Goal: Navigation & Orientation: Understand site structure

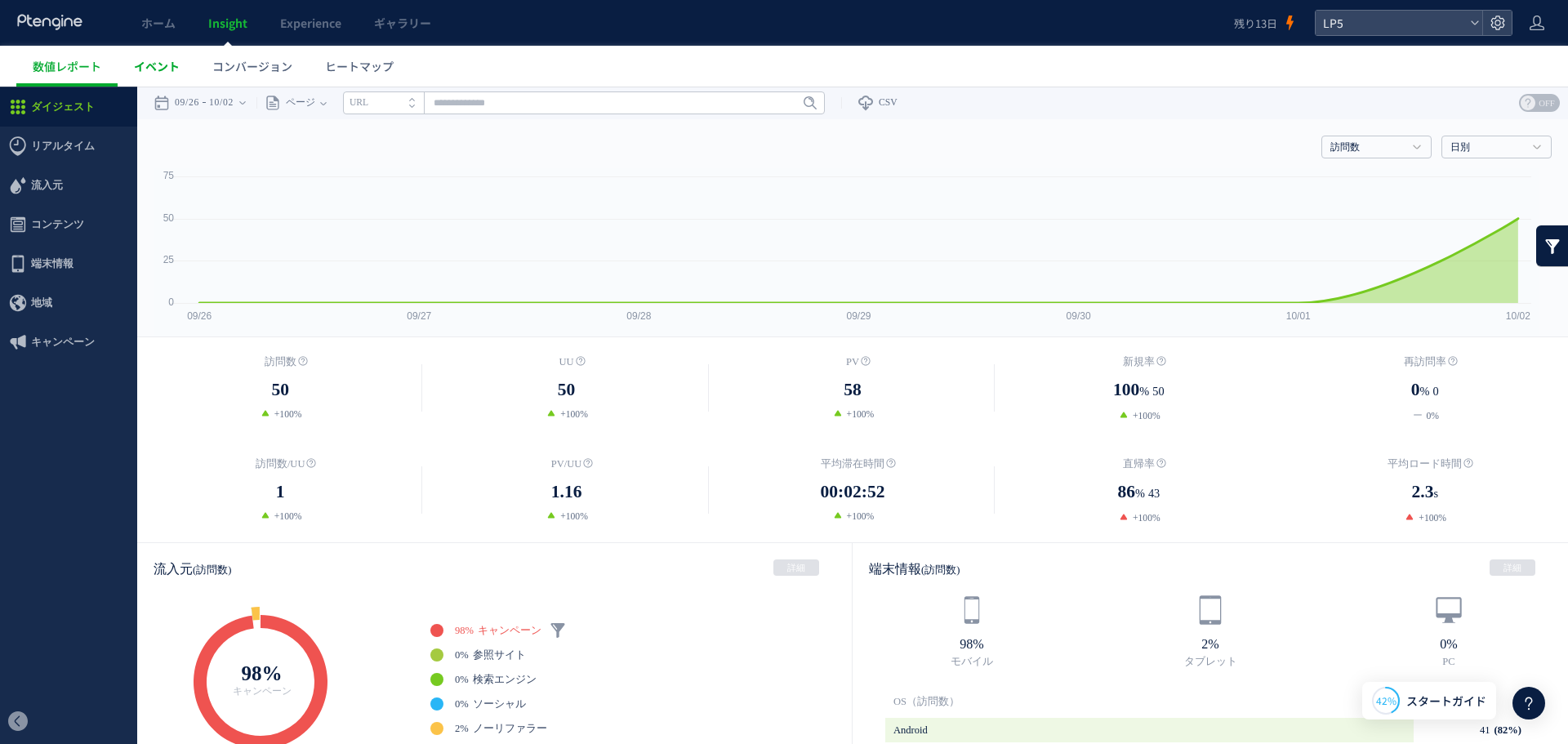
click at [184, 68] on link "イベント" at bounding box center [156, 66] width 79 height 41
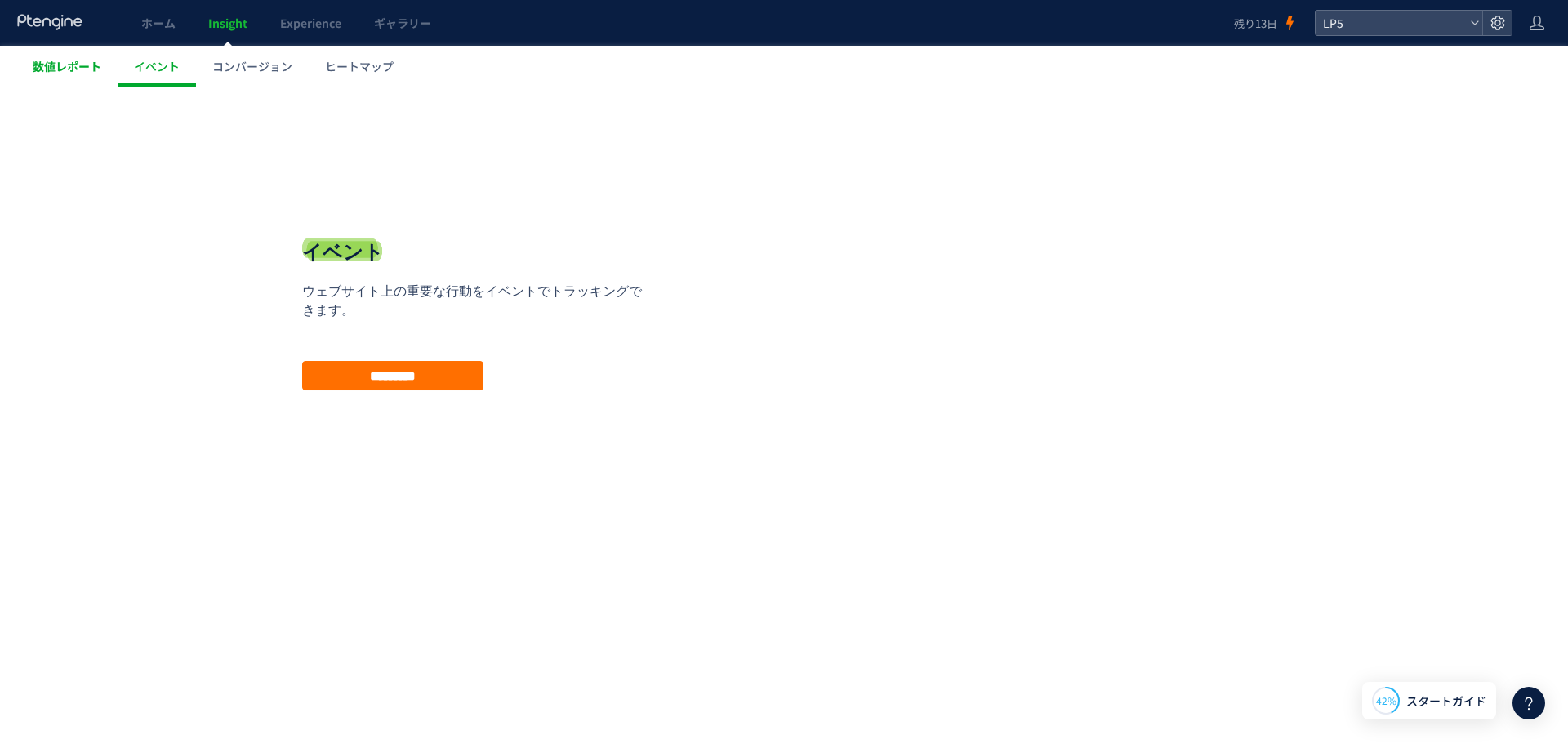
click at [74, 64] on span "数値レポート" at bounding box center [67, 66] width 69 height 16
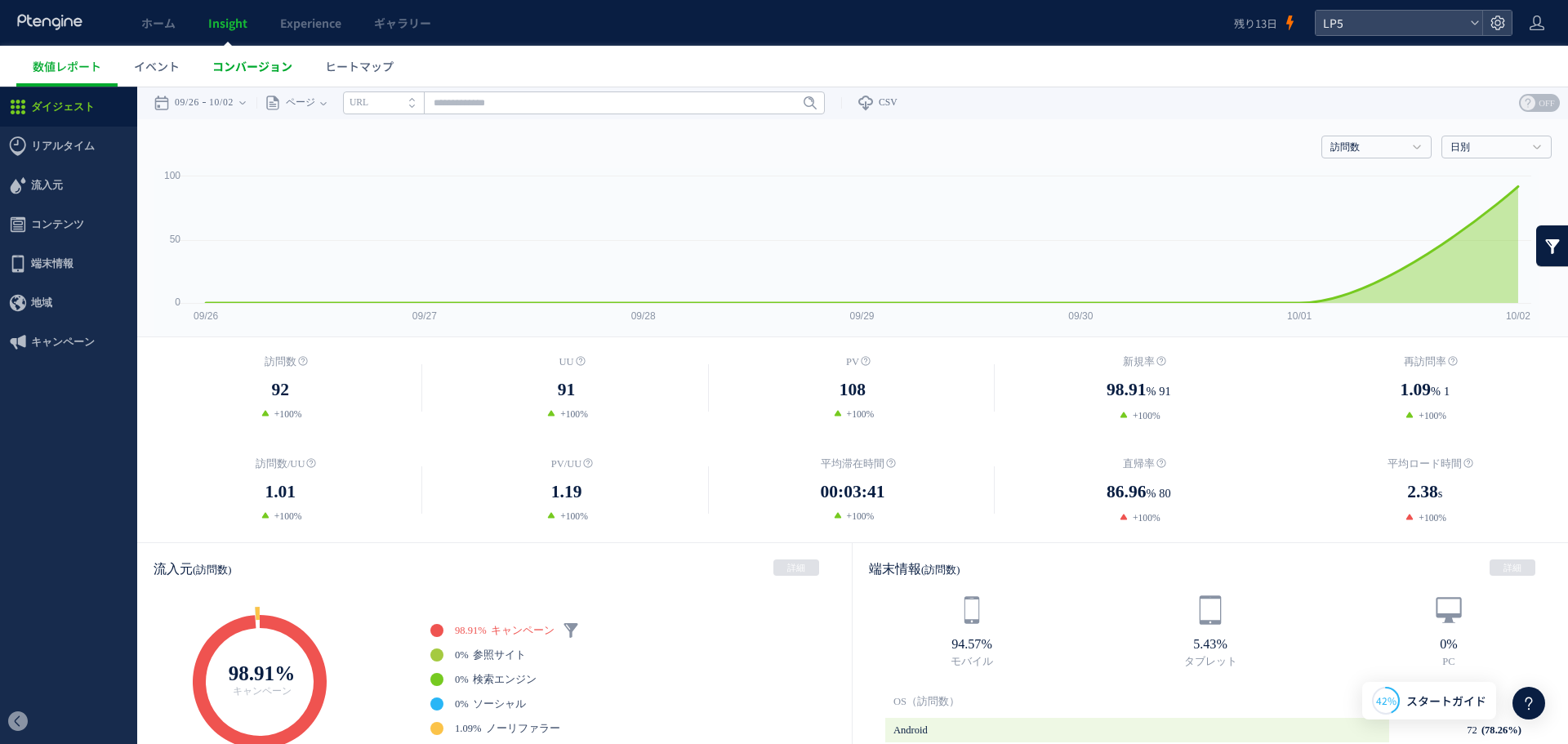
click at [263, 65] on span "コンバージョン" at bounding box center [252, 66] width 80 height 16
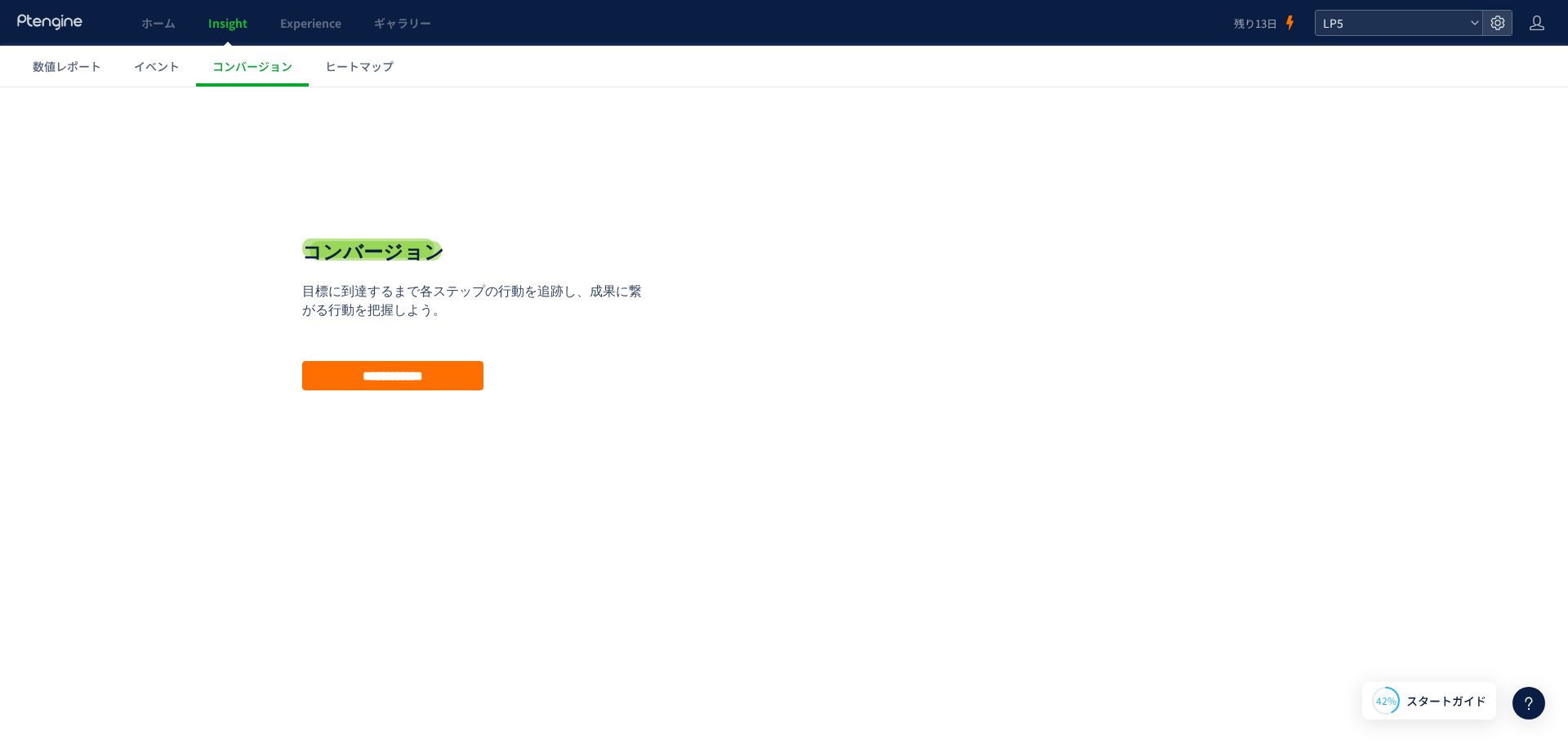
click at [1456, 23] on span "LP5" at bounding box center [1391, 23] width 145 height 25
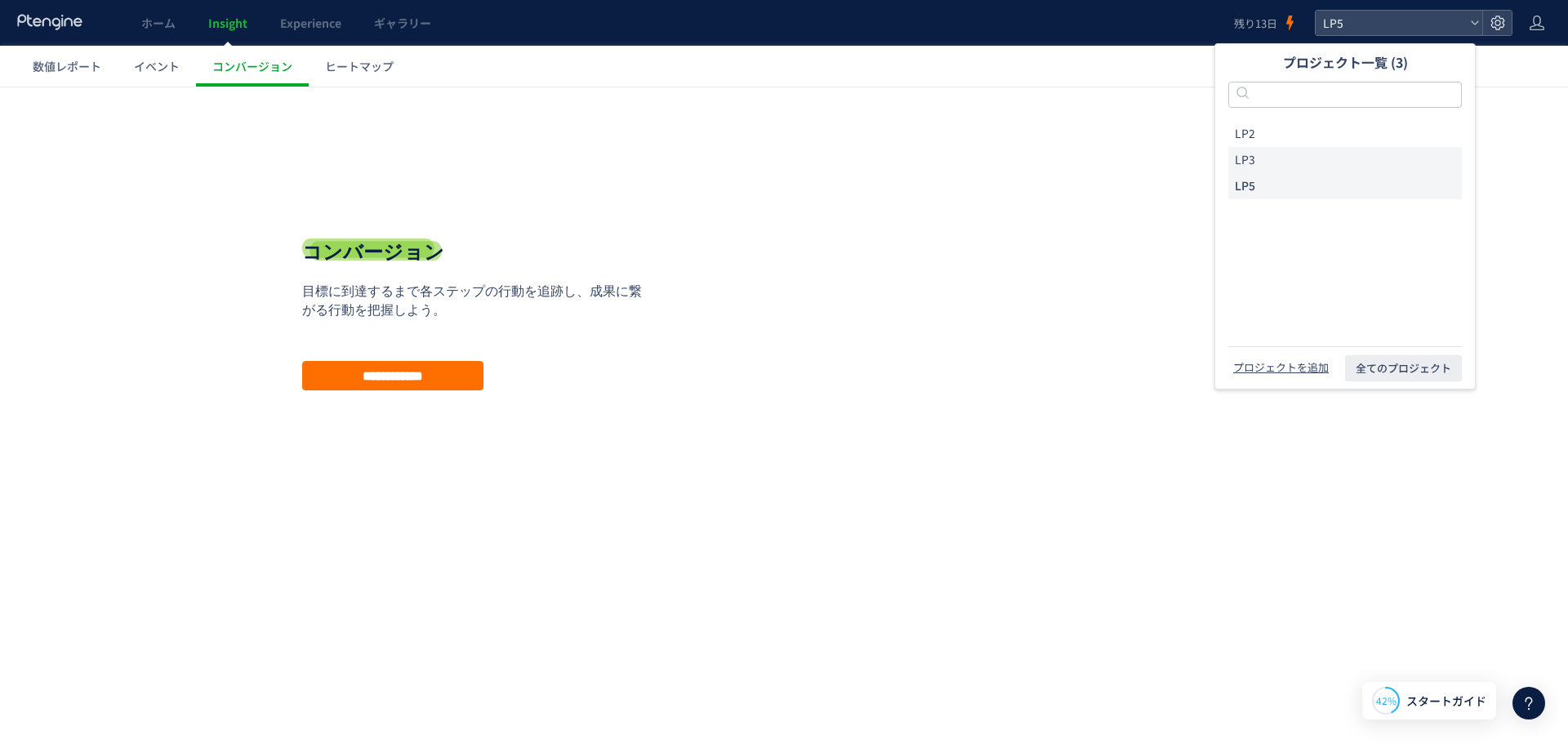
click at [1289, 162] on li "LP3" at bounding box center [1346, 160] width 233 height 26
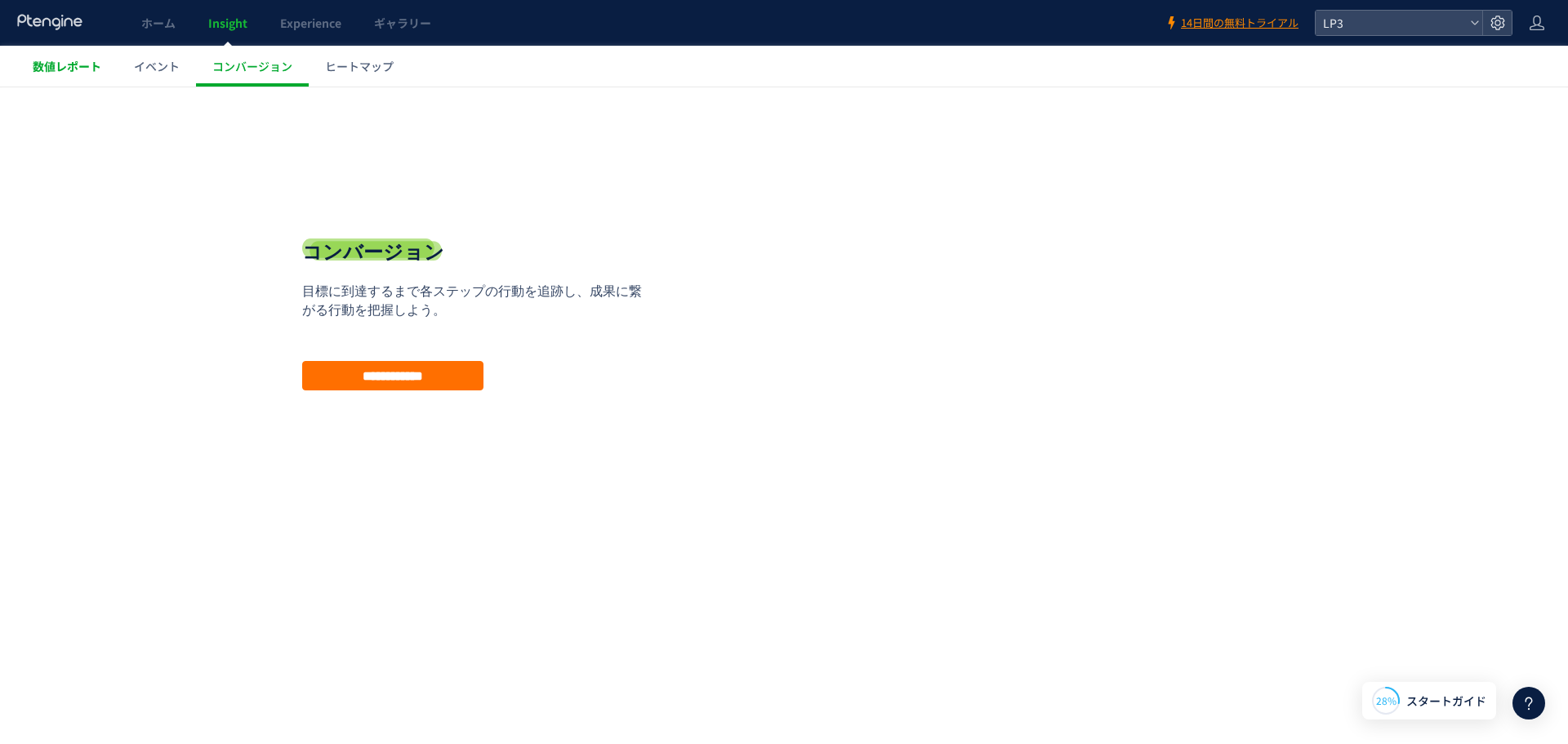
click at [84, 64] on span "数値レポート" at bounding box center [67, 66] width 69 height 16
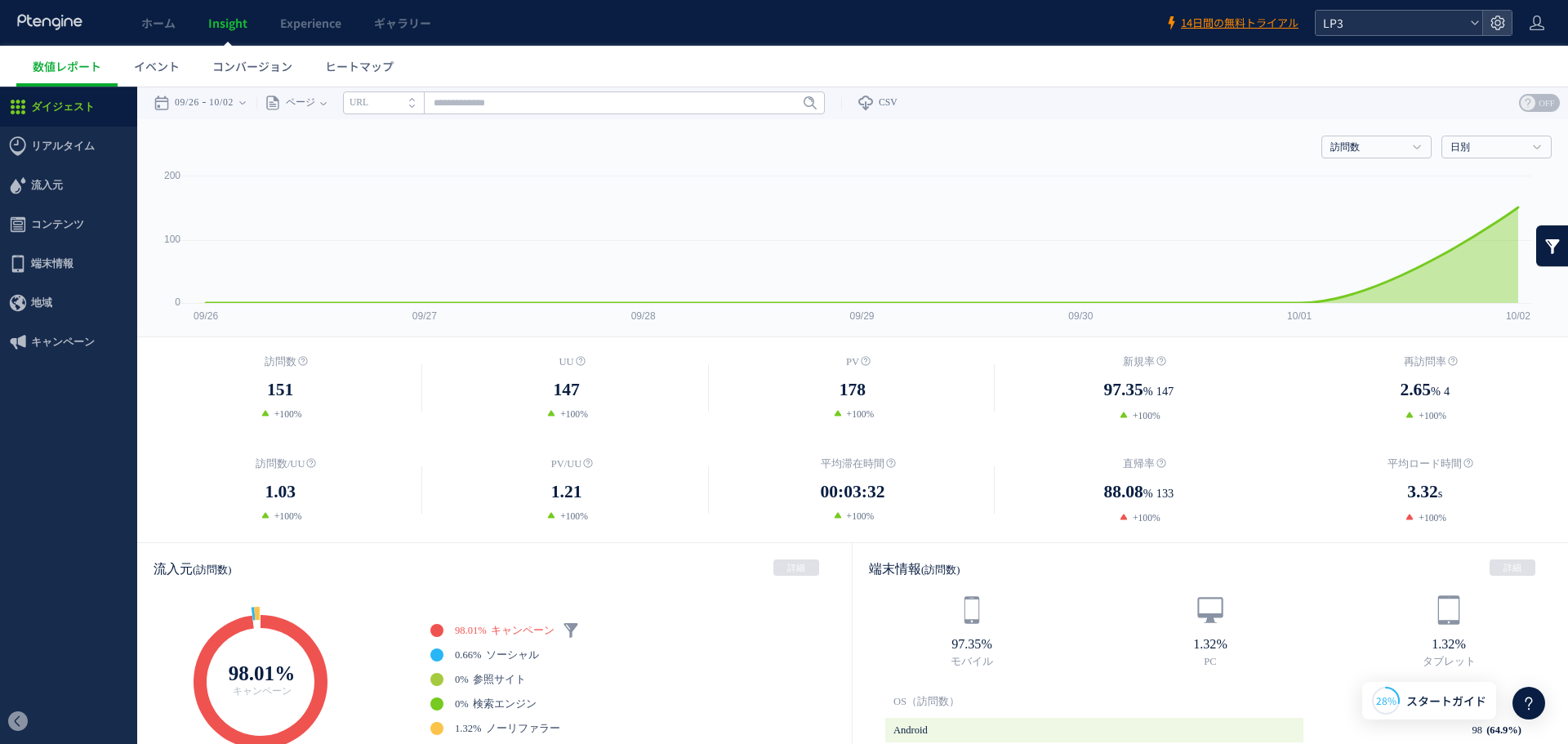
click at [1452, 27] on span "LP3" at bounding box center [1391, 23] width 145 height 25
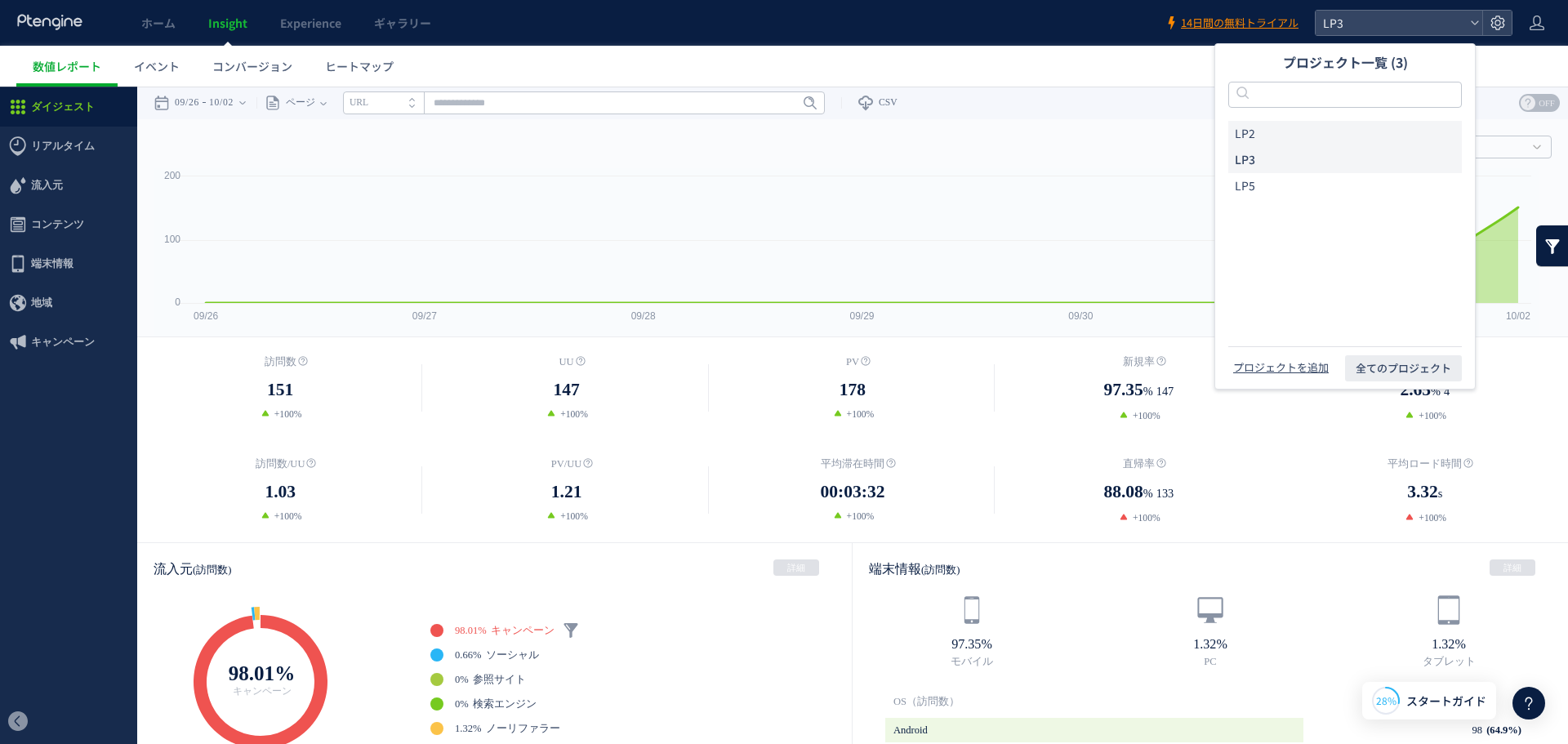
click at [1275, 132] on li "LP2" at bounding box center [1346, 134] width 233 height 26
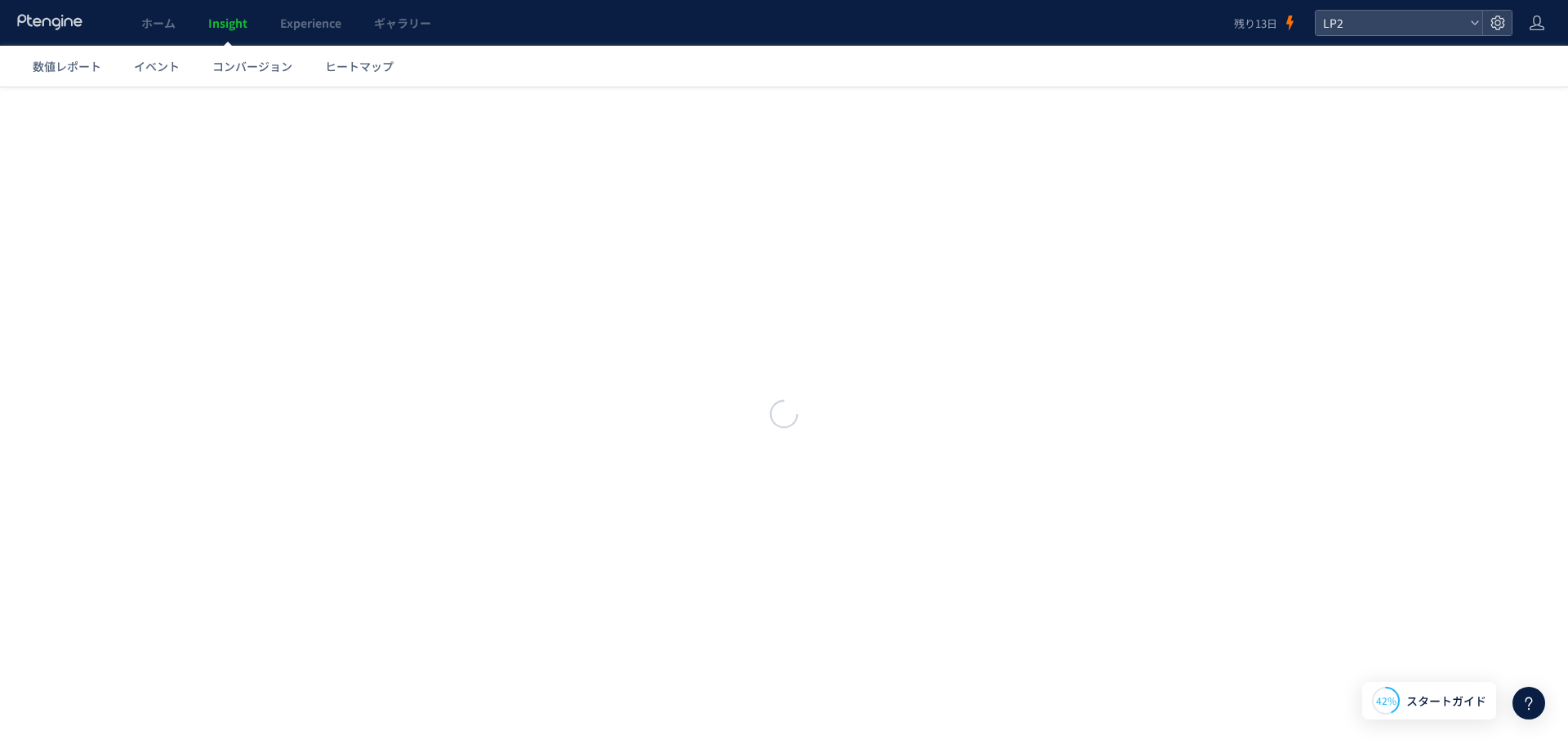
click at [162, 23] on span "ホーム" at bounding box center [158, 22] width 35 height 16
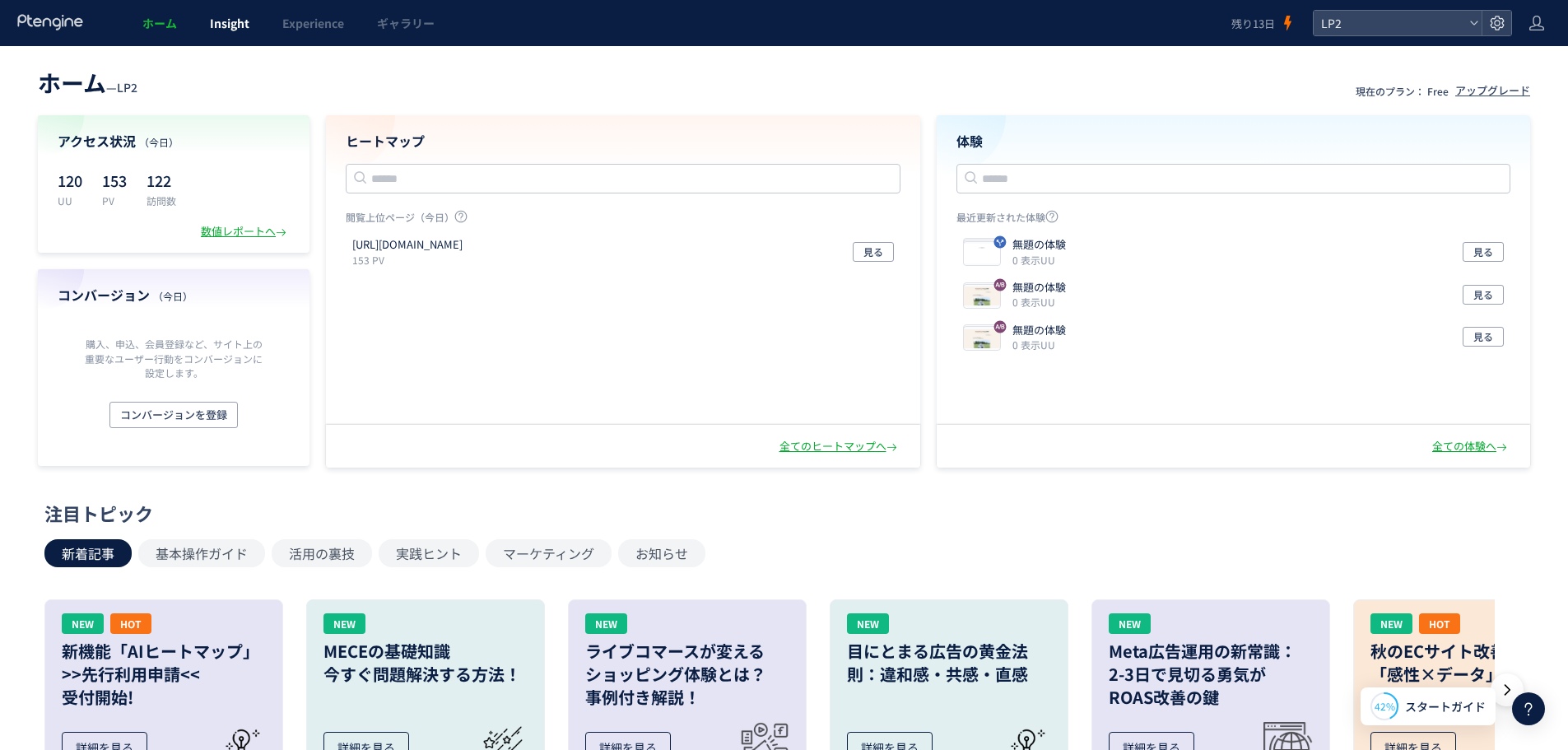
click at [220, 20] on span "Insight" at bounding box center [229, 22] width 39 height 16
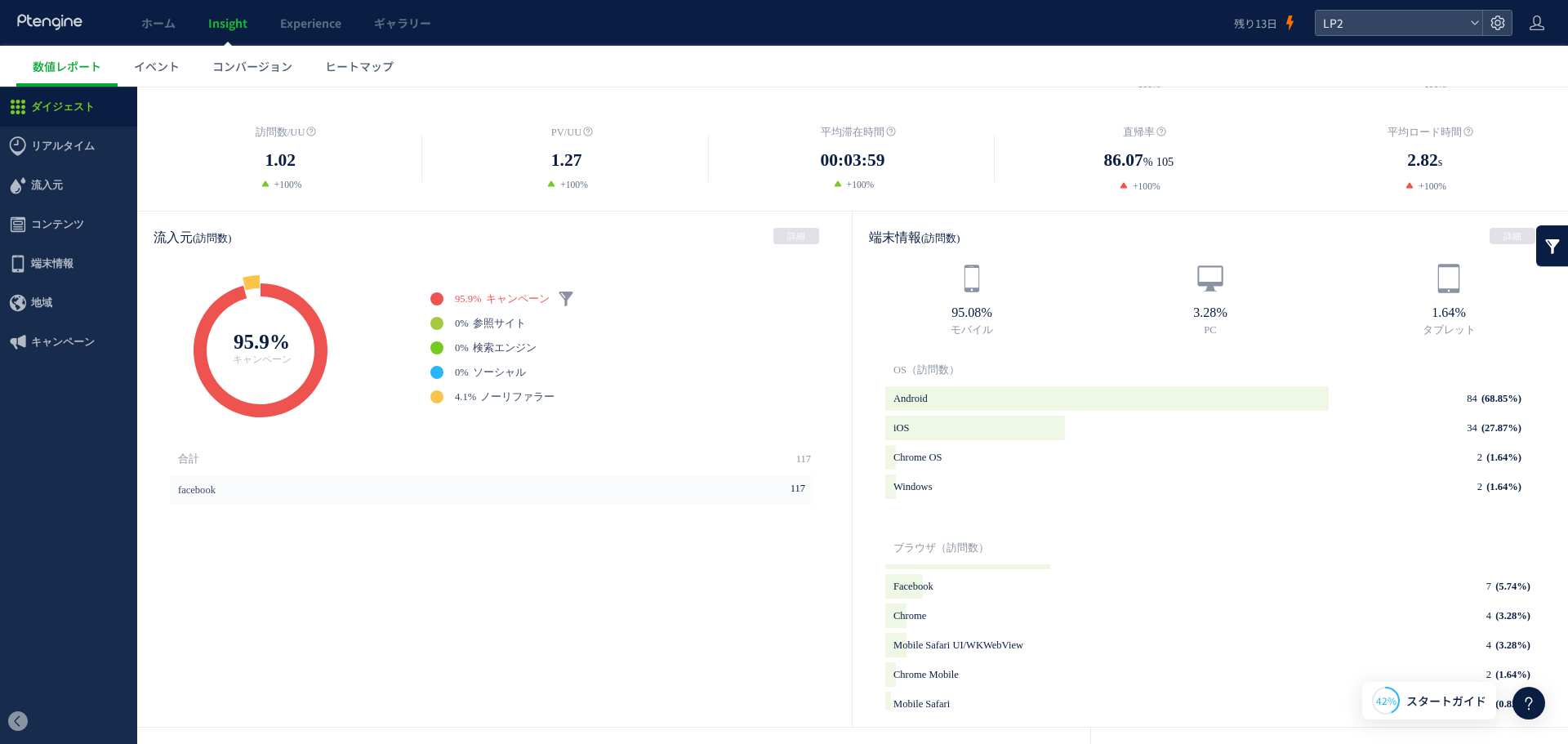
scroll to position [326, 0]
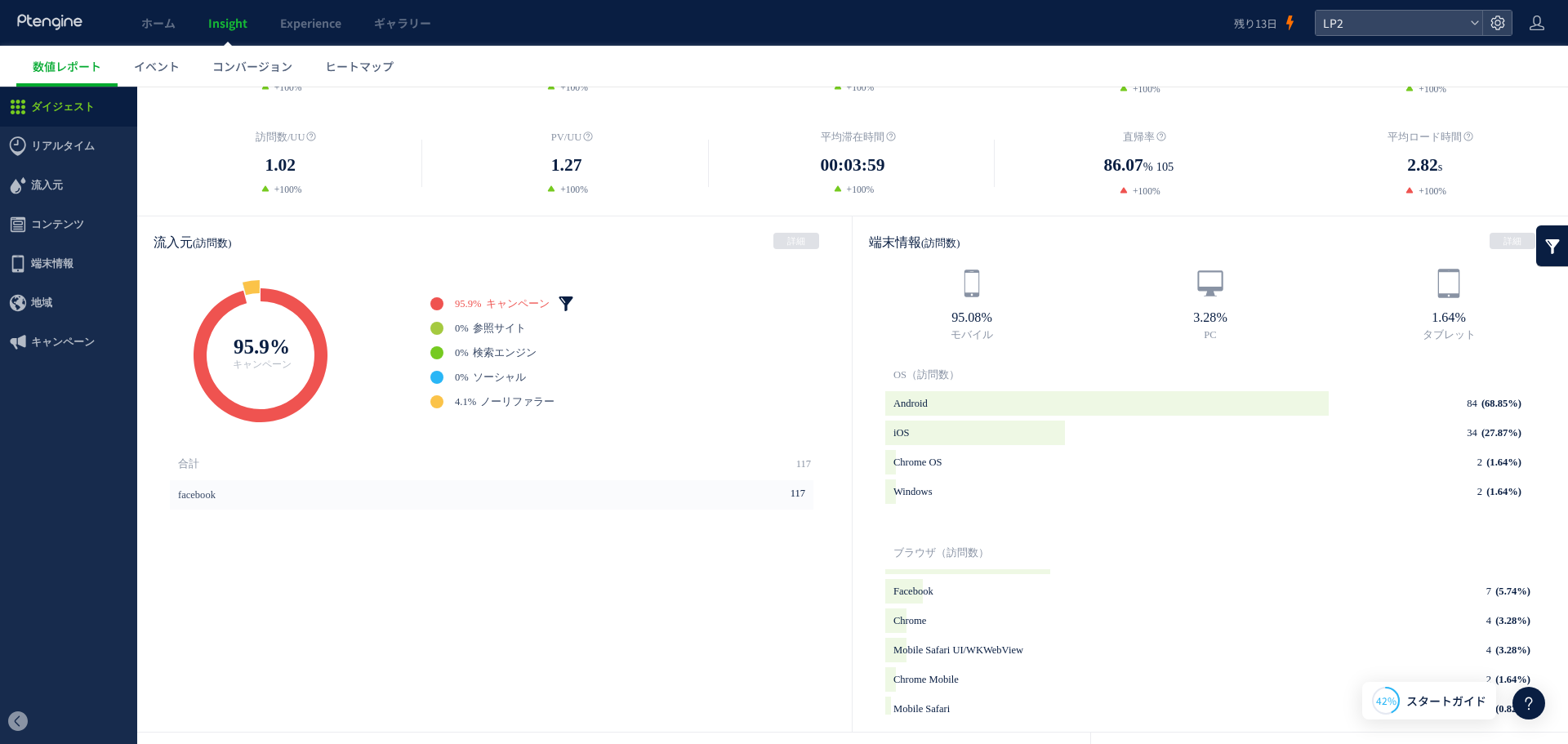
click at [567, 299] on link at bounding box center [566, 304] width 16 height 16
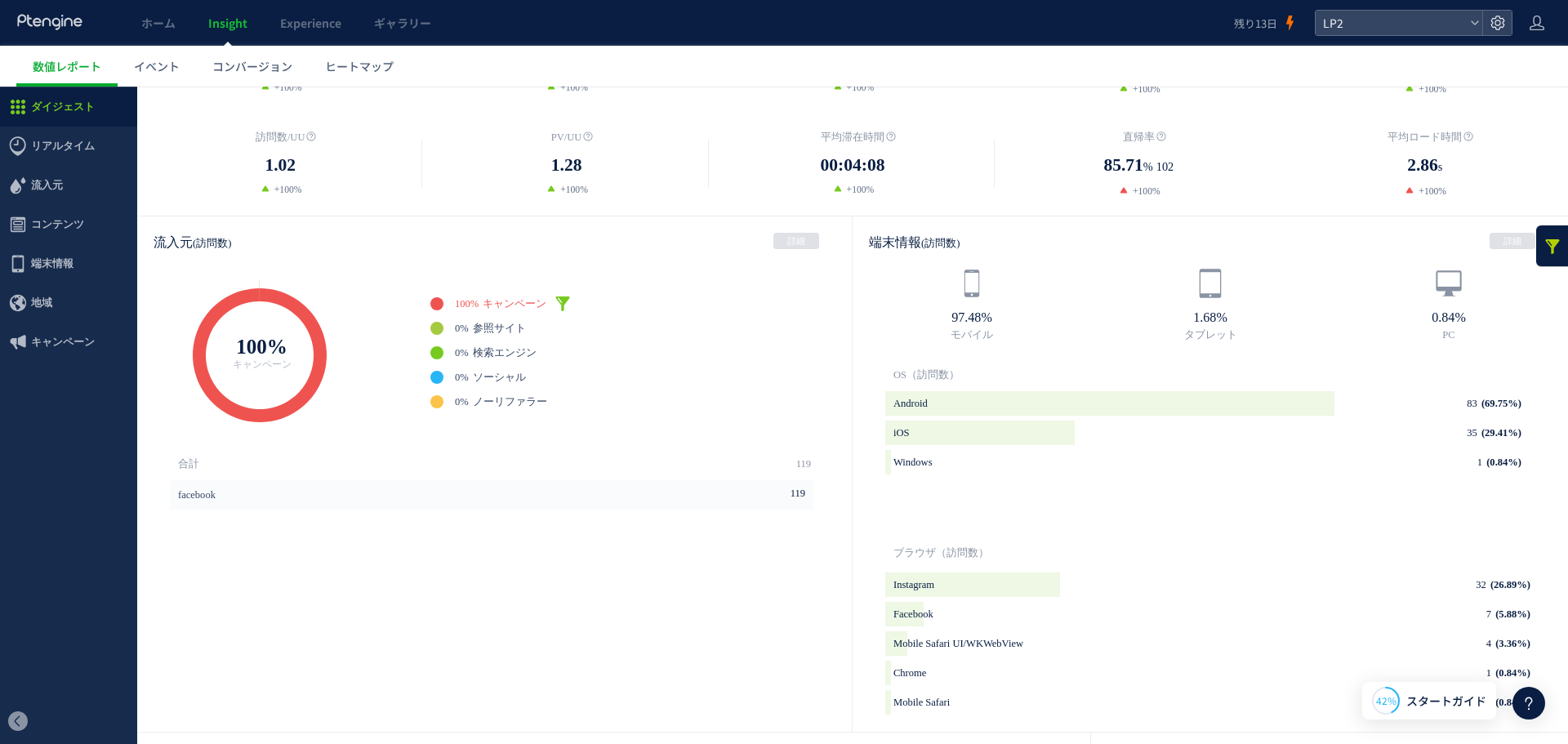
click at [567, 299] on link at bounding box center [562, 304] width 16 height 16
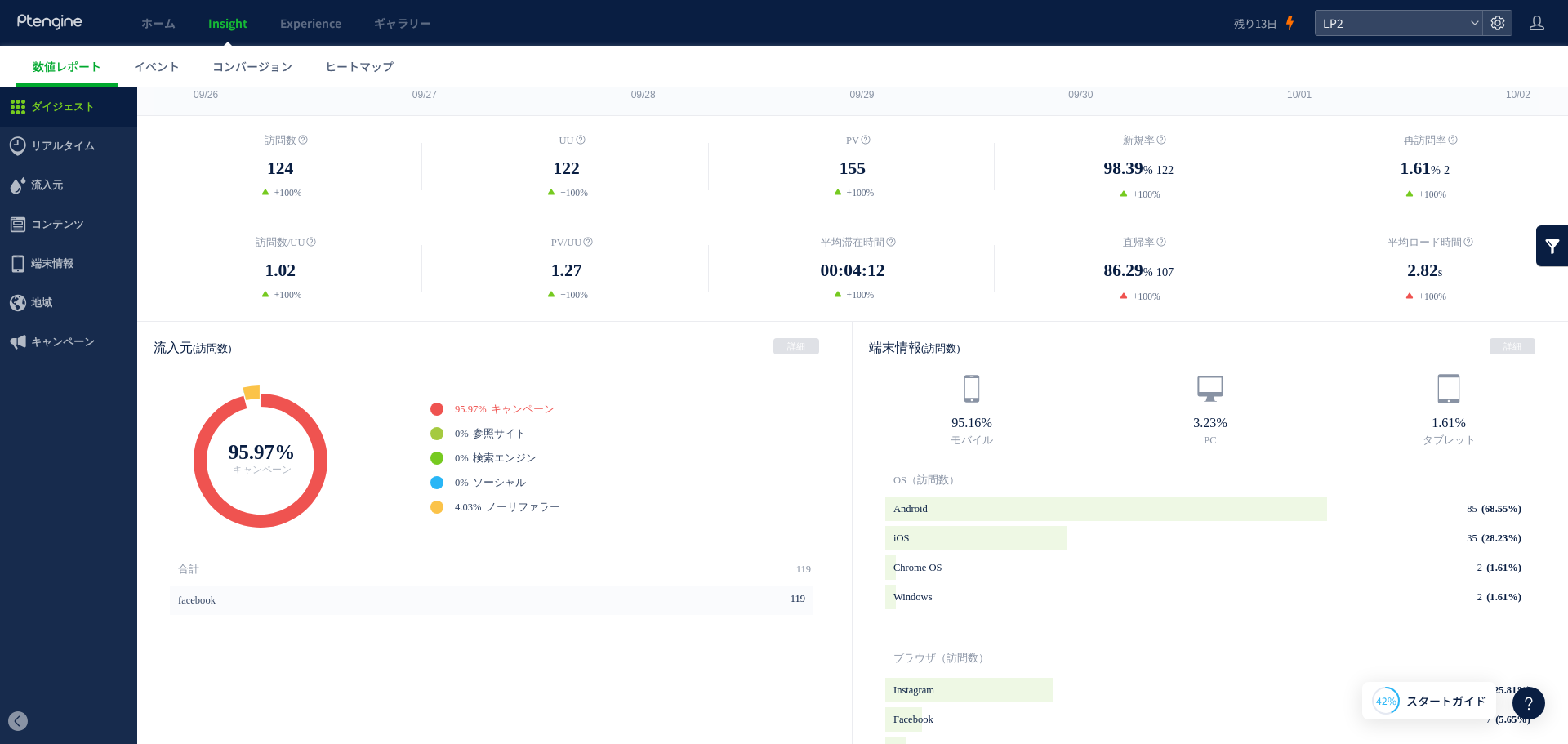
scroll to position [0, 0]
